Goal: Task Accomplishment & Management: Use online tool/utility

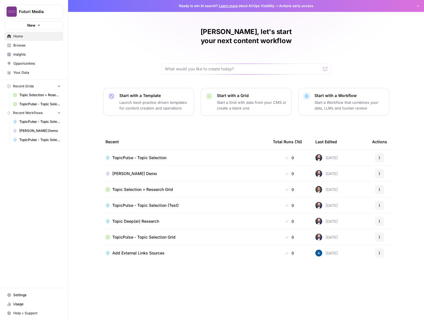
click at [153, 187] on span "Topic Selection + Research Grid" at bounding box center [142, 190] width 61 height 6
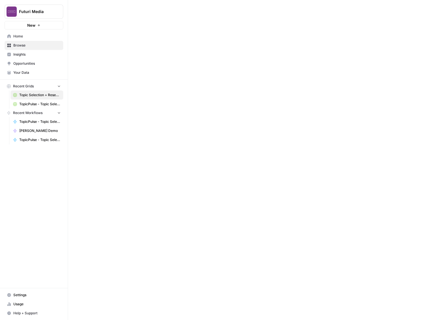
click at [153, 183] on div at bounding box center [246, 160] width 356 height 320
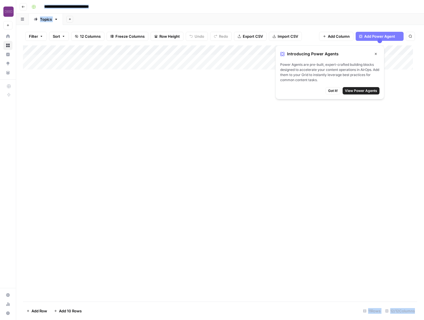
click at [376, 53] on button "Close" at bounding box center [375, 53] width 7 height 7
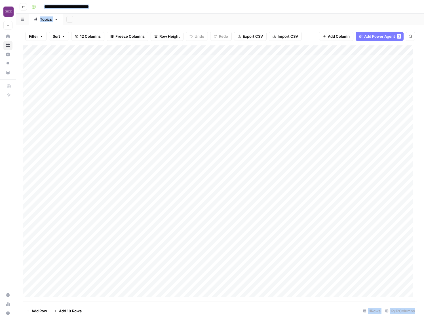
click at [58, 61] on div "Add Column" at bounding box center [220, 173] width 394 height 256
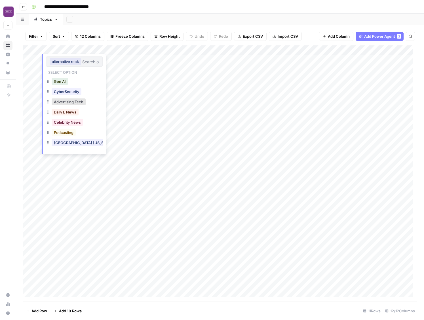
click at [119, 63] on div "Add Column" at bounding box center [220, 173] width 394 height 256
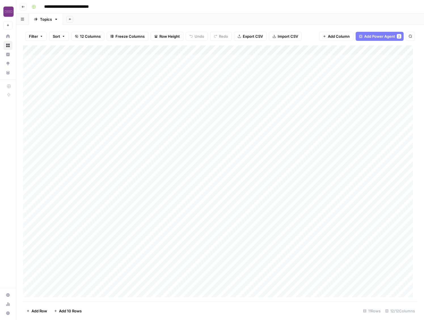
click at [107, 62] on div "Add Column" at bounding box center [220, 173] width 394 height 256
click at [178, 64] on div "Add Column" at bounding box center [220, 173] width 394 height 256
click at [175, 116] on div "Add Column" at bounding box center [220, 173] width 394 height 256
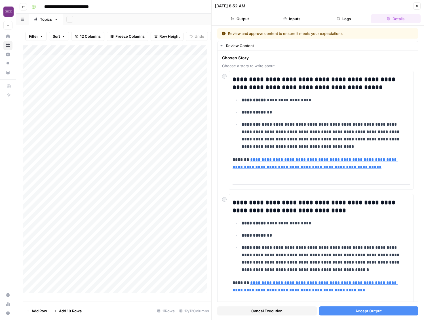
click at [417, 6] on icon "button" at bounding box center [417, 6] width 2 height 2
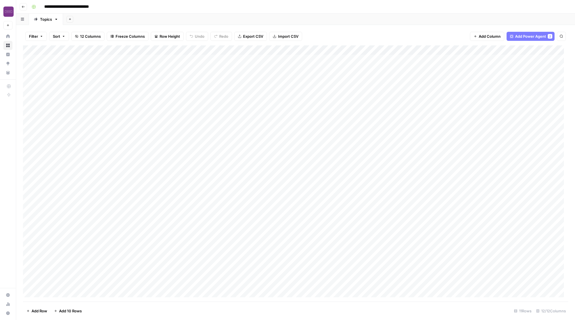
click at [424, 64] on div "Add Column" at bounding box center [295, 173] width 545 height 256
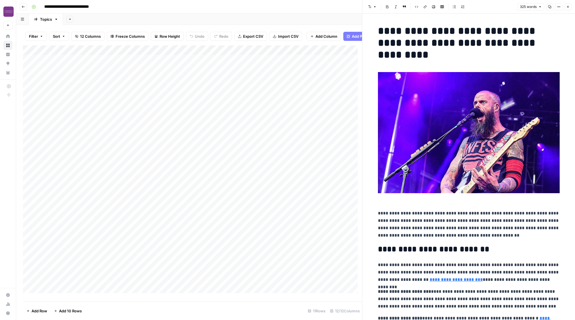
click at [424, 6] on button "Close" at bounding box center [567, 6] width 7 height 7
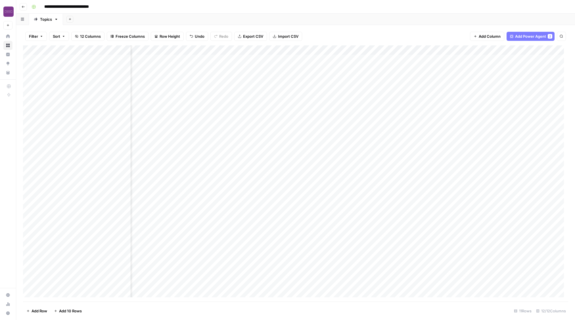
scroll to position [0, 113]
click at [392, 96] on div "Add Column" at bounding box center [295, 173] width 545 height 256
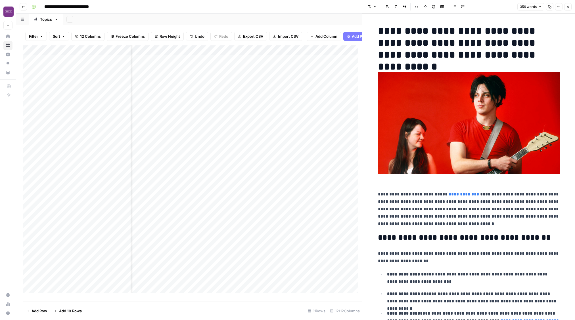
click at [424, 4] on button "Close" at bounding box center [567, 6] width 7 height 7
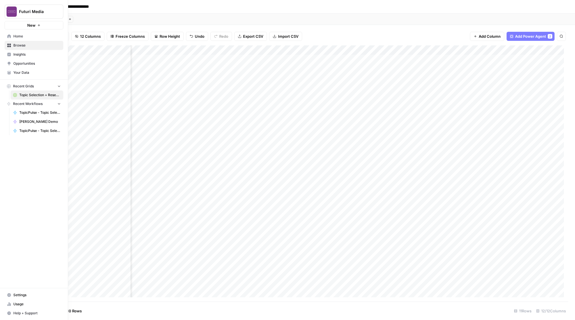
click at [39, 116] on link "TopicPulse - Topic Selection" at bounding box center [36, 112] width 53 height 9
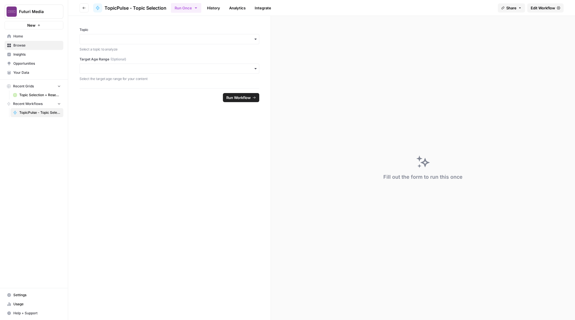
click at [424, 10] on span "Edit Workflow" at bounding box center [542, 8] width 24 height 6
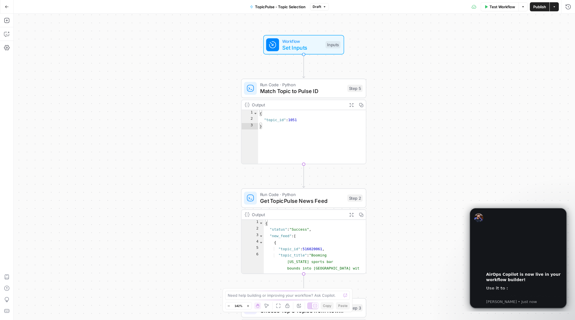
drag, startPoint x: 382, startPoint y: 63, endPoint x: 390, endPoint y: 201, distance: 139.0
click at [391, 203] on div "Workflow Set Inputs Inputs Run Code · Python Match Topic to Pulse ID Step 5 Out…" at bounding box center [294, 167] width 561 height 306
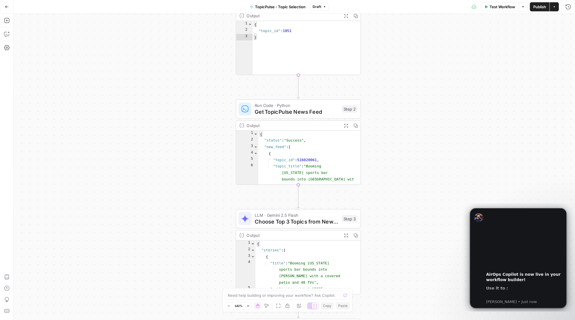
drag, startPoint x: 416, startPoint y: 167, endPoint x: 409, endPoint y: 77, distance: 89.3
click at [409, 77] on div "Workflow Set Inputs Inputs Run Code · Python Match Topic to Pulse ID Step 5 Out…" at bounding box center [294, 167] width 561 height 306
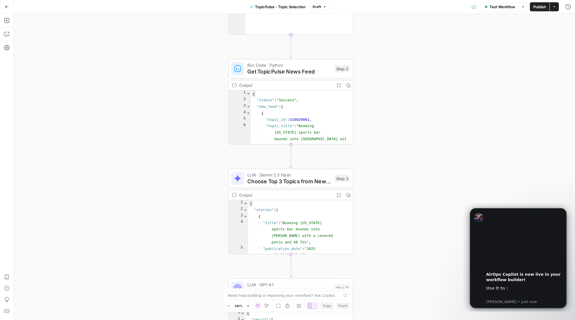
drag, startPoint x: 404, startPoint y: 150, endPoint x: 399, endPoint y: 109, distance: 40.9
click at [399, 109] on div "Workflow Set Inputs Inputs Run Code · Python Match Topic to Pulse ID Step 5 Out…" at bounding box center [294, 167] width 561 height 306
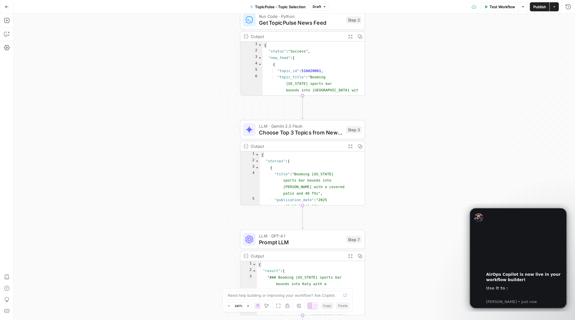
drag, startPoint x: 375, startPoint y: 147, endPoint x: 386, endPoint y: 99, distance: 49.6
click at [386, 99] on div "Workflow Set Inputs Inputs Run Code · Python Match Topic to Pulse ID Step 5 Out…" at bounding box center [294, 167] width 561 height 306
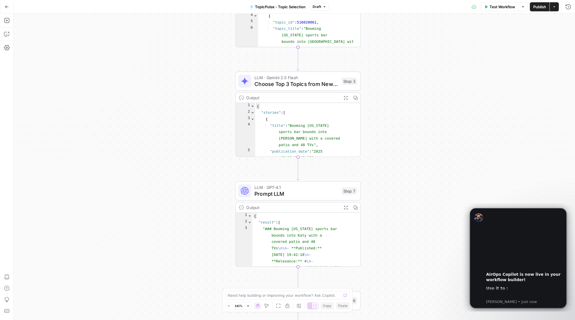
drag, startPoint x: 394, startPoint y: 176, endPoint x: 390, endPoint y: 127, distance: 48.7
click at [390, 127] on div "Workflow Set Inputs Inputs Run Code · Python Match Topic to Pulse ID Step 5 Out…" at bounding box center [294, 167] width 561 height 306
drag, startPoint x: 390, startPoint y: 127, endPoint x: 390, endPoint y: 110, distance: 16.7
click at [390, 110] on div "Workflow Set Inputs Inputs Run Code · Python Match Topic to Pulse ID Step 5 Out…" at bounding box center [294, 167] width 561 height 306
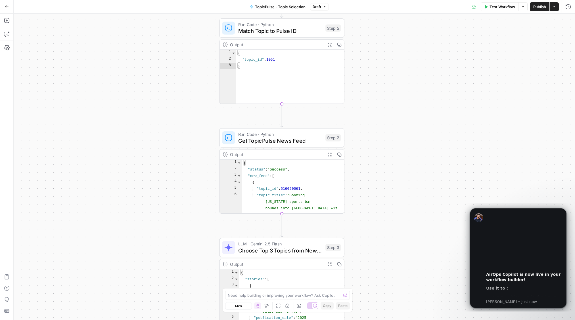
drag, startPoint x: 436, startPoint y: 67, endPoint x: 420, endPoint y: 212, distance: 145.5
click at [420, 212] on div "Workflow Set Inputs Inputs Run Code · Python Match Topic to Pulse ID Step 5 Out…" at bounding box center [294, 167] width 561 height 306
click at [261, 27] on span "Match Topic to Pulse ID" at bounding box center [280, 31] width 84 height 8
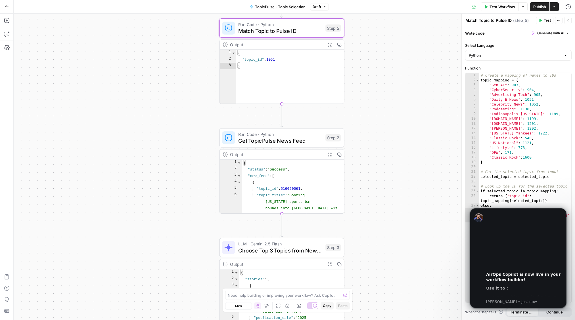
click at [5, 4] on button "Go Back" at bounding box center [7, 7] width 10 height 10
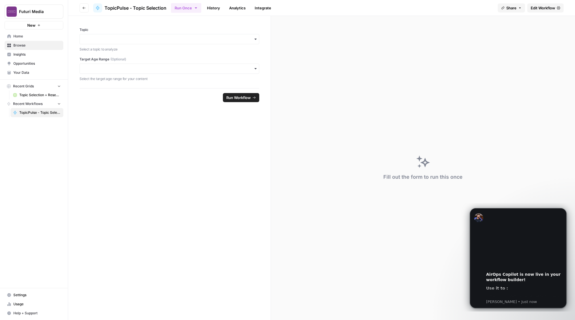
click at [31, 39] on link "Home" at bounding box center [34, 36] width 59 height 9
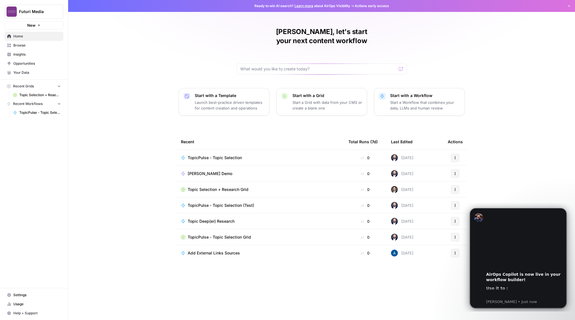
click at [266, 155] on div "TopicPulse - Topic Selection" at bounding box center [260, 158] width 158 height 6
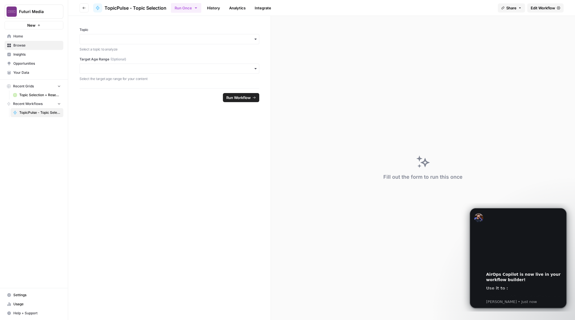
click at [424, 11] on link "Edit Workflow" at bounding box center [545, 7] width 36 height 9
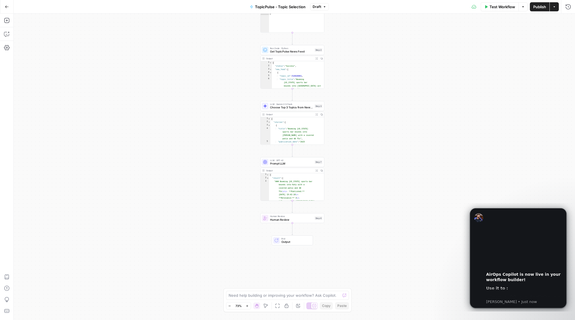
drag, startPoint x: 357, startPoint y: 177, endPoint x: 355, endPoint y: 137, distance: 40.1
click at [355, 137] on div "Workflow Set Inputs Inputs Run Code · Python Match Topic to Pulse ID Step 5 Out…" at bounding box center [294, 167] width 561 height 306
click at [9, 7] on button "Go Back" at bounding box center [7, 7] width 10 height 10
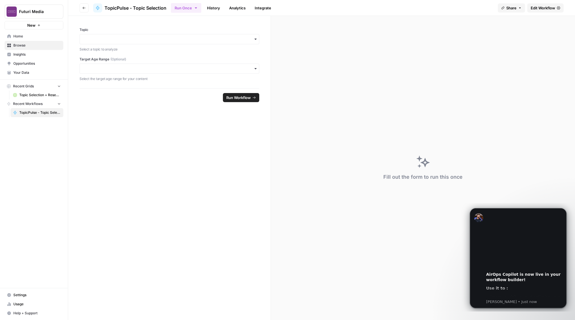
click at [10, 10] on img "Workspace: Futuri Media" at bounding box center [12, 12] width 10 height 10
click at [28, 45] on span "Futuri Media" at bounding box center [52, 43] width 70 height 6
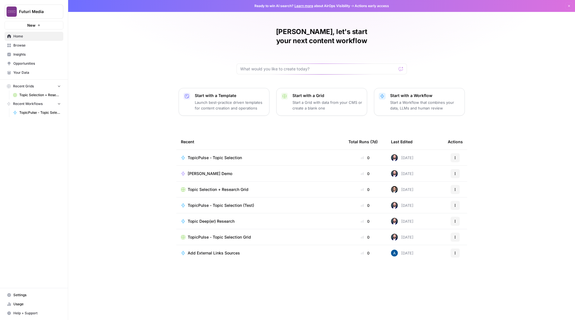
click at [27, 12] on span "Futuri Media" at bounding box center [36, 12] width 34 height 6
click at [180, 54] on div "[PERSON_NAME], let's start your next content workflow Start with a Template Lau…" at bounding box center [321, 160] width 506 height 320
click at [212, 187] on span "Topic Selection + Research Grid" at bounding box center [218, 190] width 61 height 6
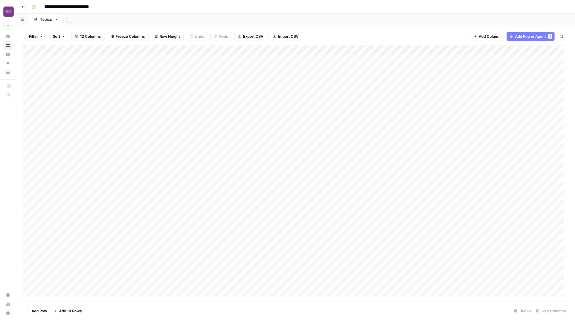
click at [396, 67] on div "Add Column" at bounding box center [295, 173] width 545 height 256
click at [375, 67] on div "Add Column" at bounding box center [295, 173] width 545 height 256
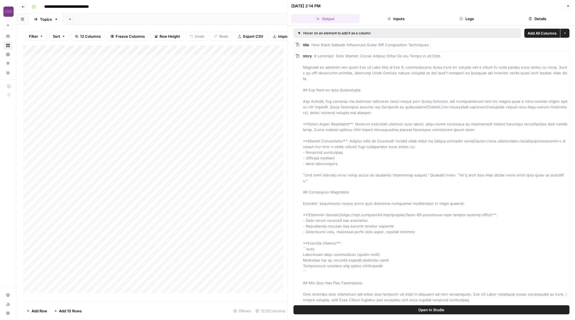
click at [566, 5] on icon "button" at bounding box center [567, 5] width 3 height 3
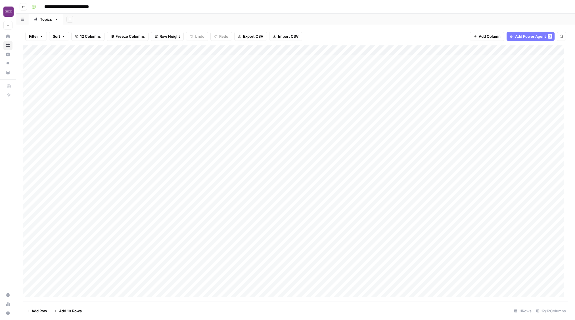
click at [64, 59] on div "Add Column" at bounding box center [295, 173] width 545 height 256
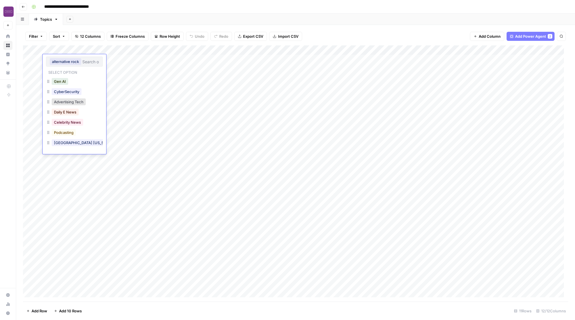
click at [68, 159] on div "Add Column" at bounding box center [295, 173] width 545 height 256
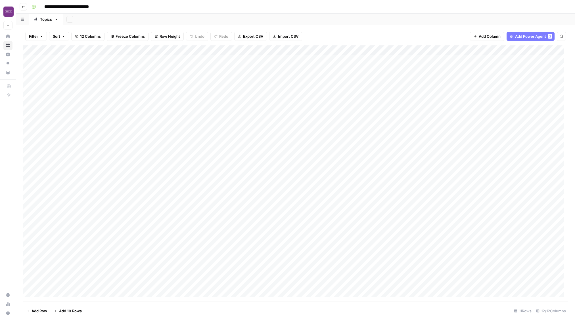
click at [55, 162] on div "Add Column" at bounding box center [295, 173] width 545 height 256
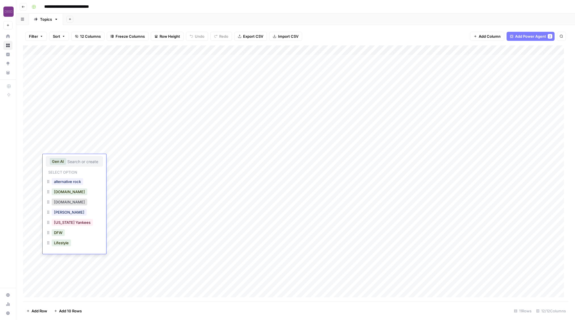
scroll to position [121, 0]
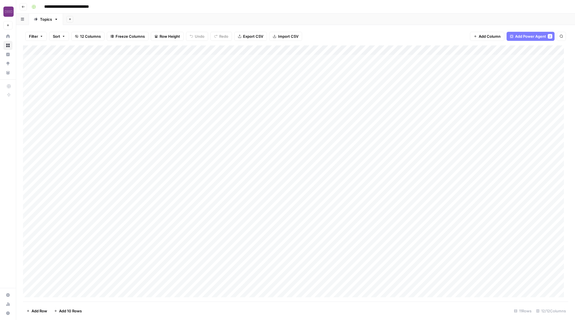
click at [30, 170] on div "Add Column" at bounding box center [295, 173] width 545 height 256
click at [447, 149] on div "Add Column" at bounding box center [295, 173] width 545 height 256
click at [455, 67] on div "Add Column" at bounding box center [295, 173] width 545 height 256
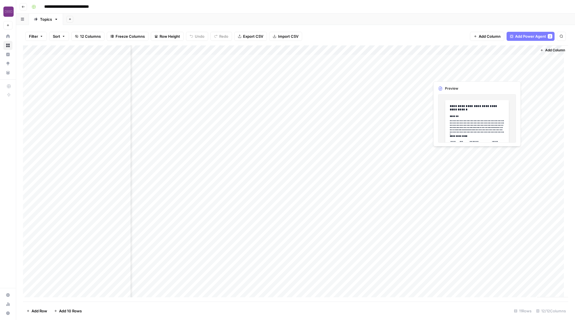
click at [455, 67] on div "Add Column" at bounding box center [295, 173] width 545 height 256
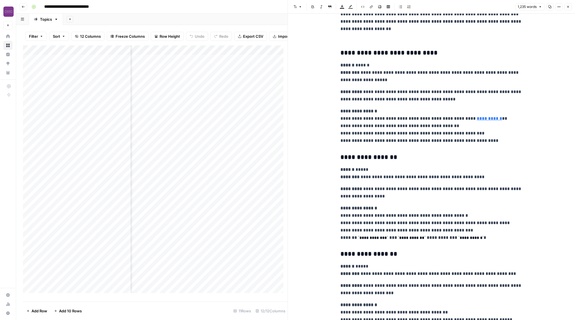
scroll to position [1318, 0]
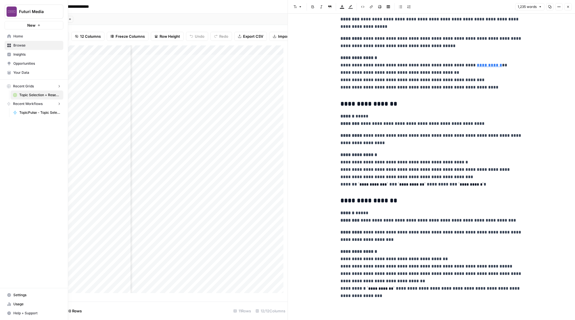
click at [10, 10] on img "Workspace: Futuri Media" at bounding box center [12, 12] width 10 height 10
click at [37, 62] on span "Futuri Media" at bounding box center [54, 61] width 75 height 6
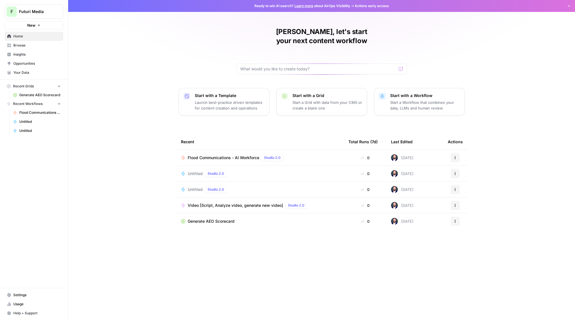
click at [206, 155] on span "Flood Communications - AI Workforce" at bounding box center [223, 158] width 71 height 6
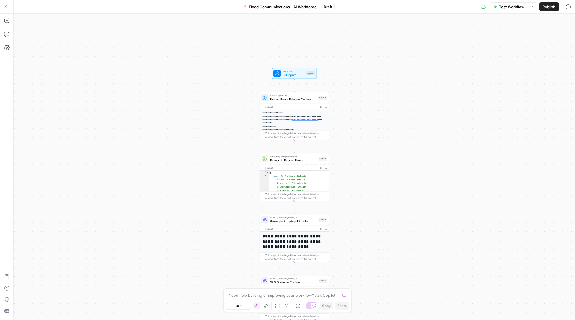
drag, startPoint x: 355, startPoint y: 70, endPoint x: 354, endPoint y: 107, distance: 37.2
click at [354, 107] on div "**********" at bounding box center [294, 167] width 561 height 306
click at [304, 96] on span "Write Liquid Text" at bounding box center [293, 96] width 47 height 4
click at [304, 97] on span "Extract Press Release Content" at bounding box center [293, 99] width 47 height 5
click at [281, 116] on p "**********" at bounding box center [292, 166] width 60 height 109
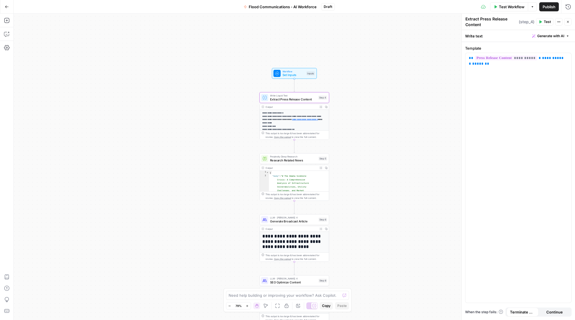
click at [519, 7] on span "Test Workflow" at bounding box center [511, 7] width 26 height 6
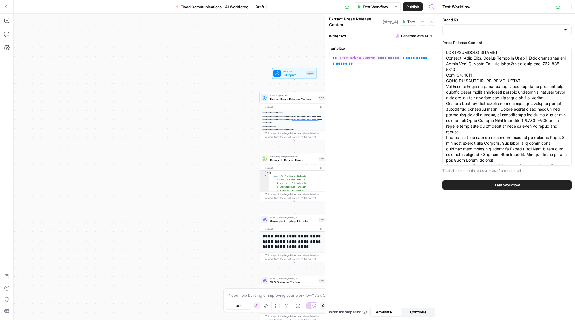
type input "TopicPulse"
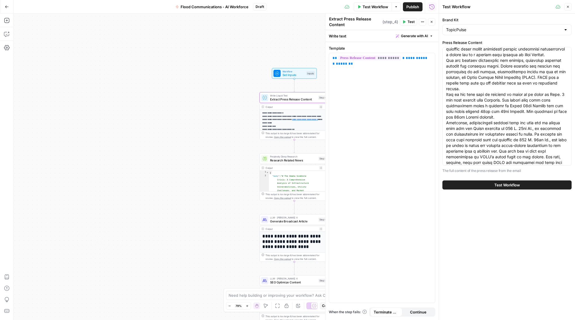
scroll to position [43, 0]
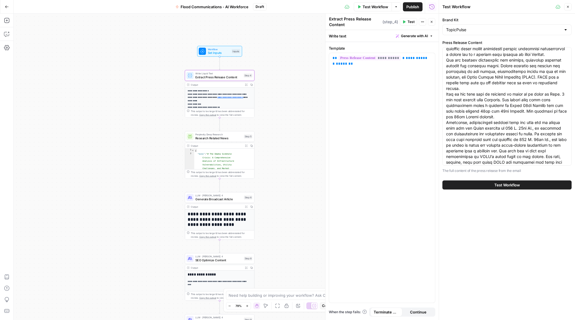
drag, startPoint x: 243, startPoint y: 64, endPoint x: 170, endPoint y: 42, distance: 76.7
click at [170, 42] on div "**********" at bounding box center [226, 167] width 425 height 306
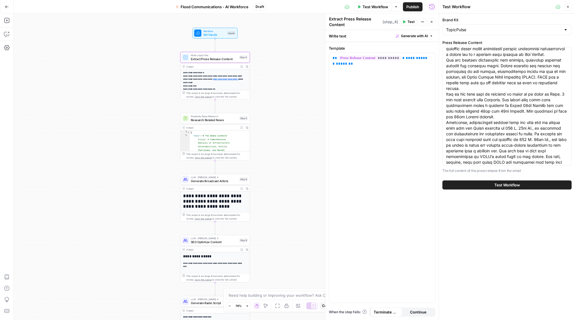
drag, startPoint x: 283, startPoint y: 92, endPoint x: 278, endPoint y: 74, distance: 18.7
click at [278, 74] on div "**********" at bounding box center [226, 167] width 425 height 306
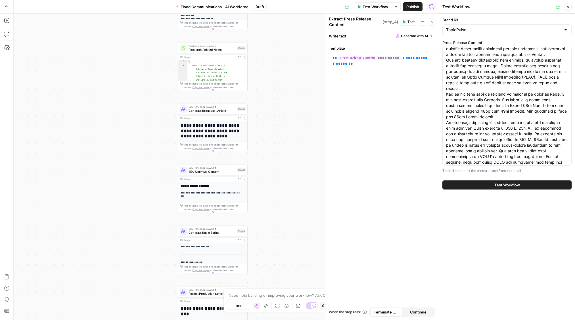
drag, startPoint x: 274, startPoint y: 171, endPoint x: 268, endPoint y: 110, distance: 61.3
click at [273, 96] on div "**********" at bounding box center [226, 167] width 425 height 306
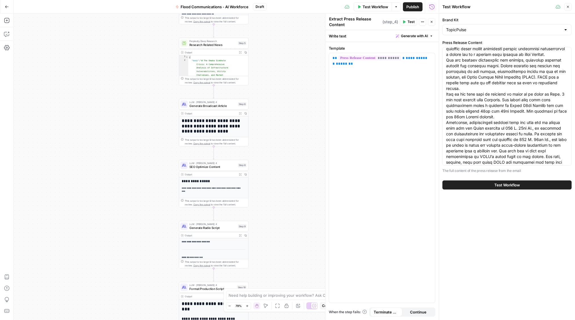
scroll to position [59, 0]
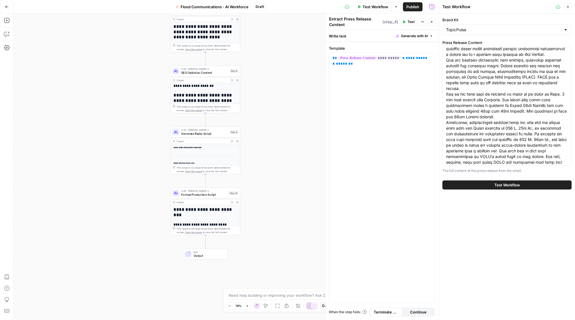
drag, startPoint x: 282, startPoint y: 203, endPoint x: 274, endPoint y: 109, distance: 94.6
click at [274, 109] on div "**********" at bounding box center [226, 167] width 425 height 306
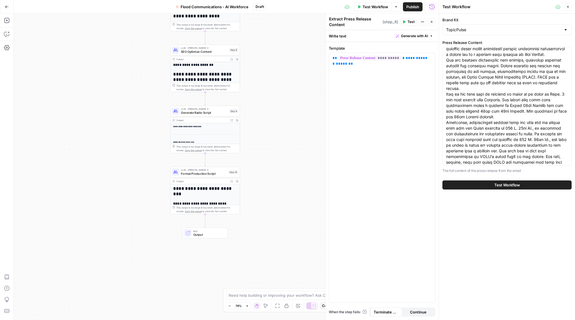
drag, startPoint x: 252, startPoint y: 168, endPoint x: 251, endPoint y: 153, distance: 15.4
click at [251, 153] on div "**********" at bounding box center [226, 167] width 425 height 306
click at [352, 184] on div "**********" at bounding box center [382, 178] width 106 height 250
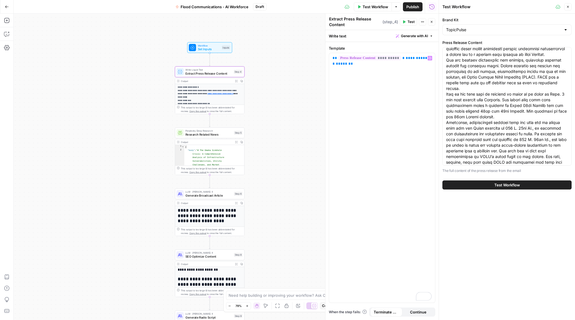
drag, startPoint x: 249, startPoint y: 113, endPoint x: 461, endPoint y: 0, distance: 239.6
click at [272, 279] on div "**********" at bounding box center [226, 167] width 425 height 306
